Goal: Information Seeking & Learning: Learn about a topic

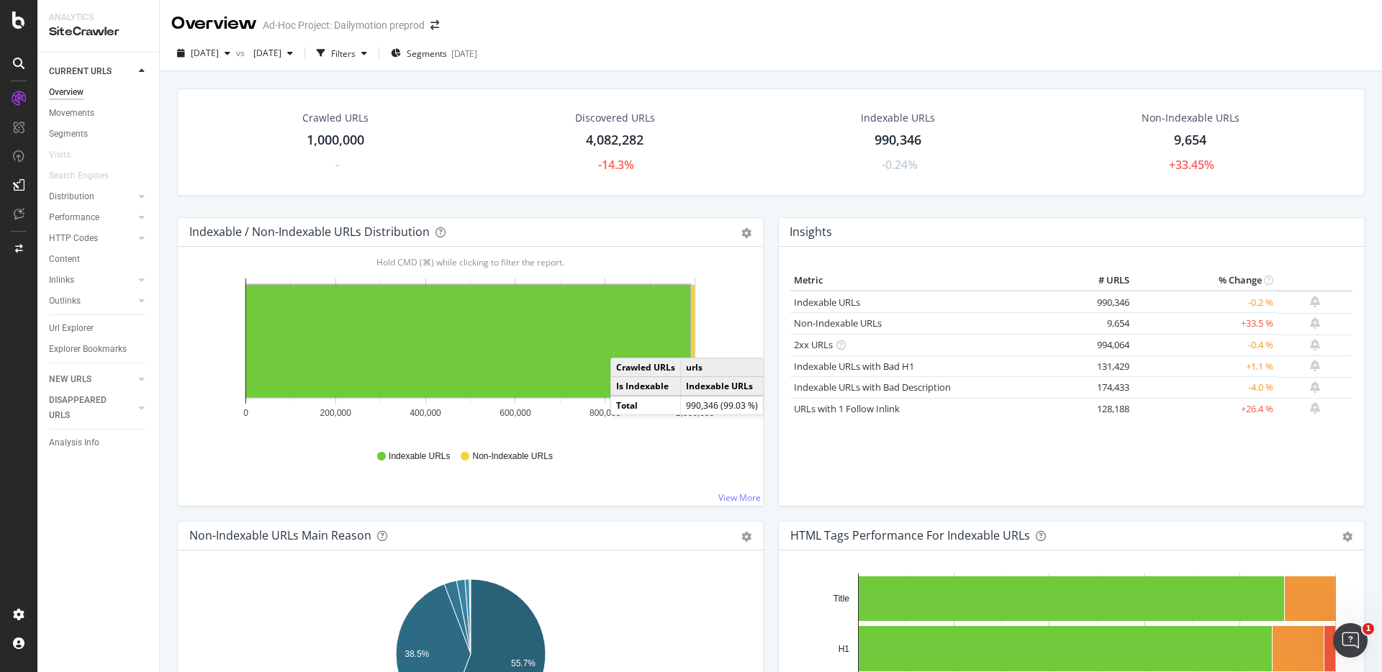
scroll to position [6, 0]
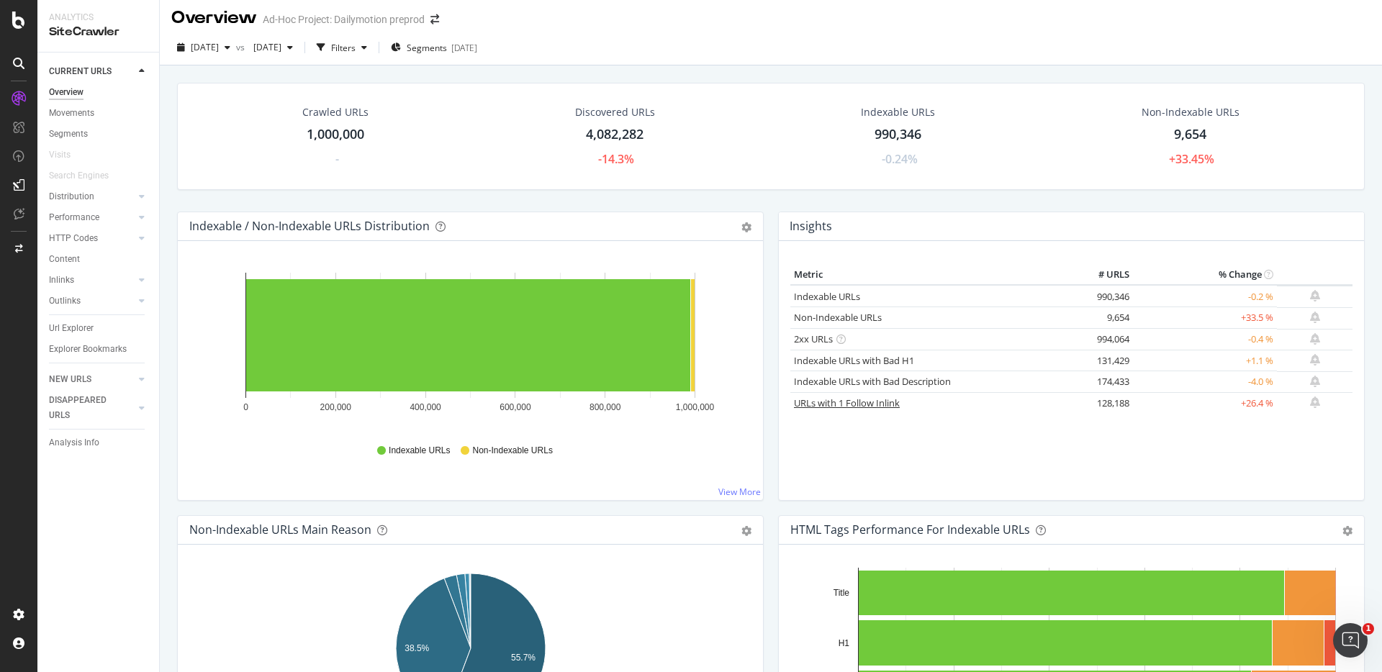
click at [827, 403] on link "URLs with 1 Follow Inlink" at bounding box center [847, 403] width 106 height 13
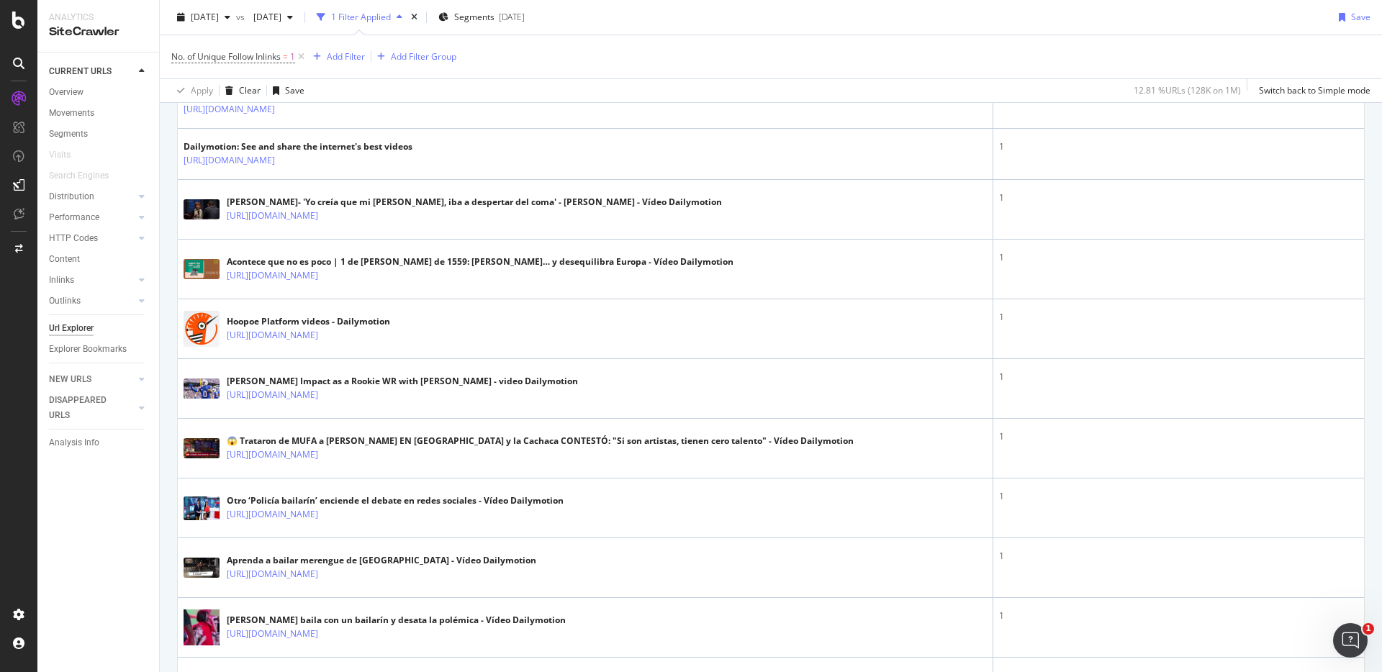
scroll to position [510, 0]
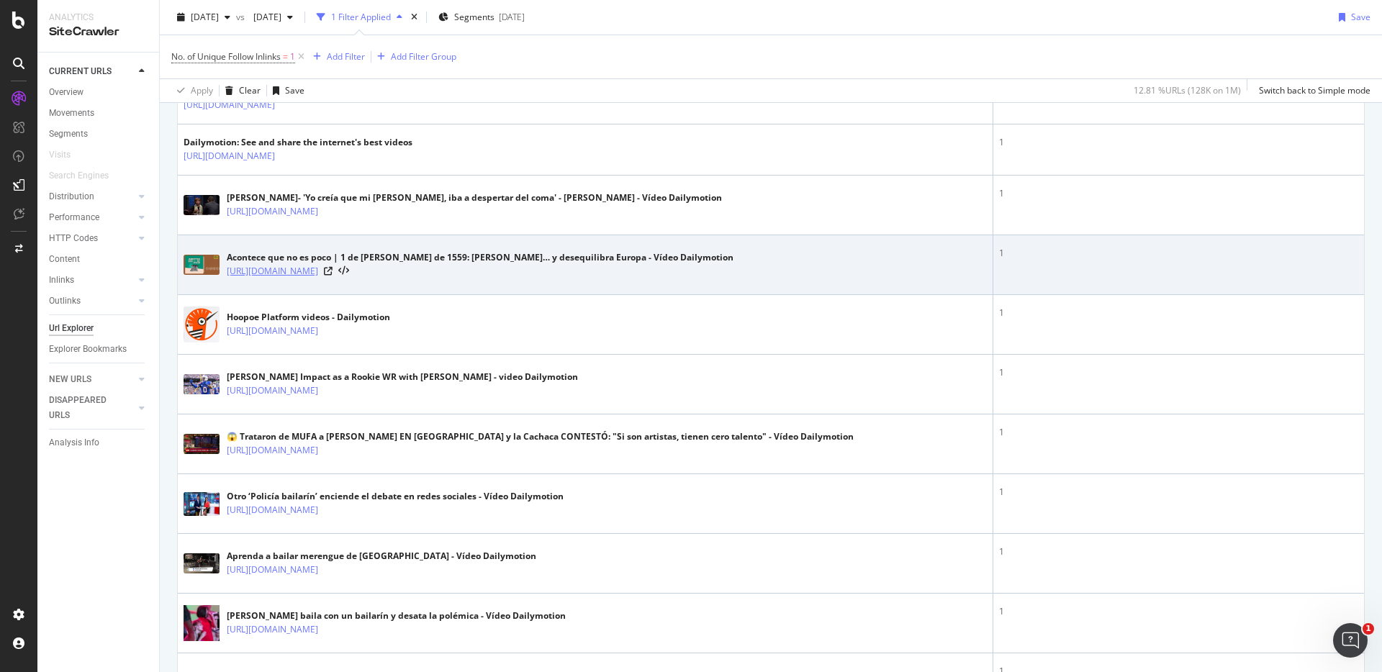
click at [318, 271] on link "[URL][DOMAIN_NAME]" at bounding box center [272, 271] width 91 height 14
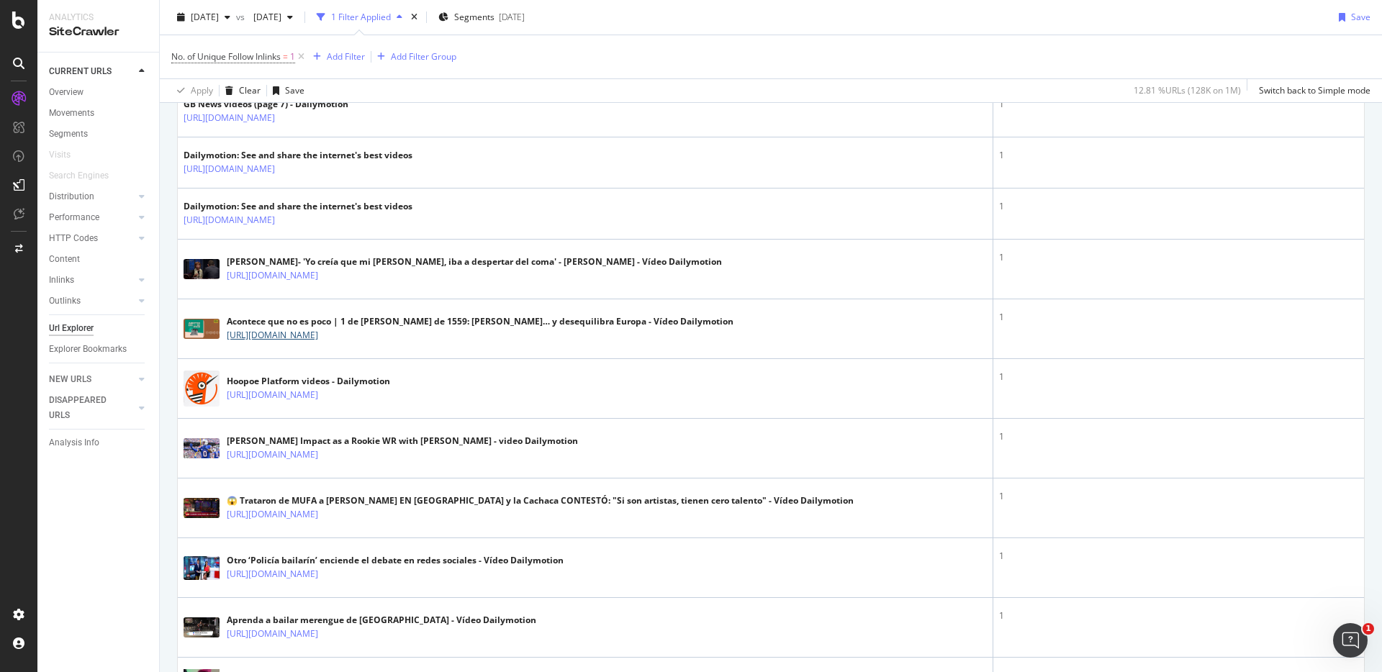
scroll to position [371, 0]
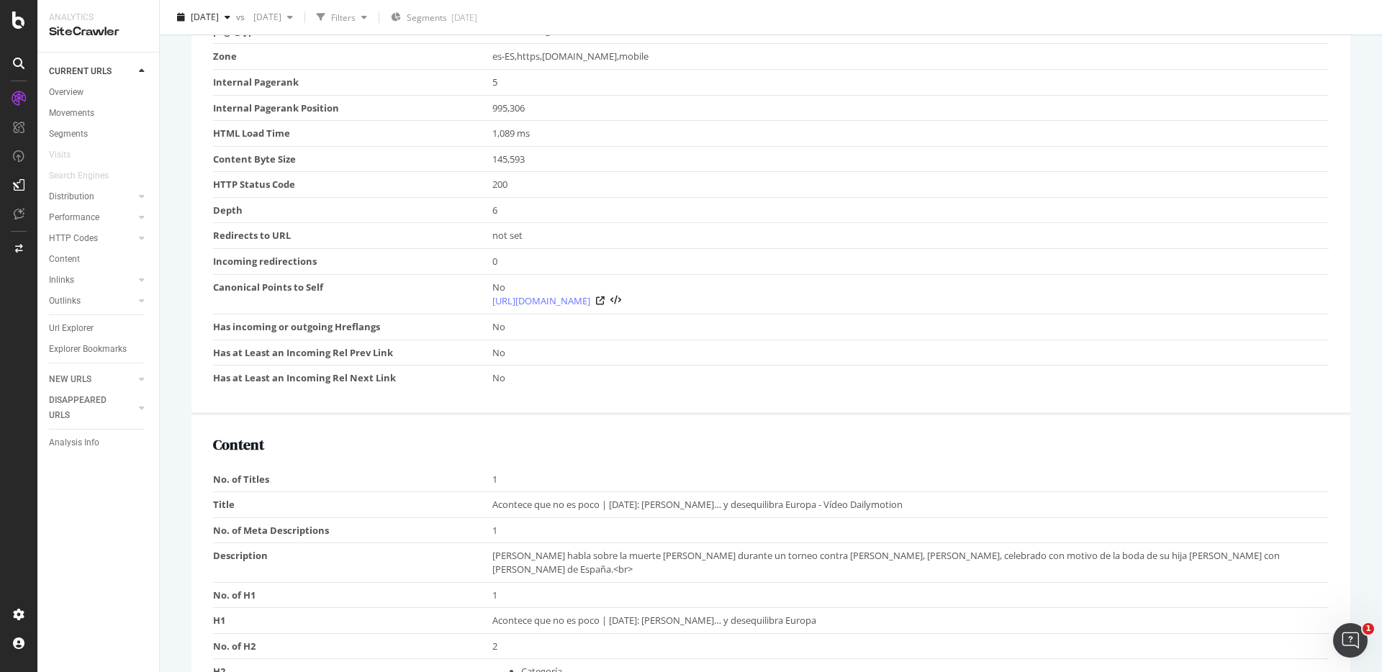
scroll to position [721, 0]
